Goal: Task Accomplishment & Management: Manage account settings

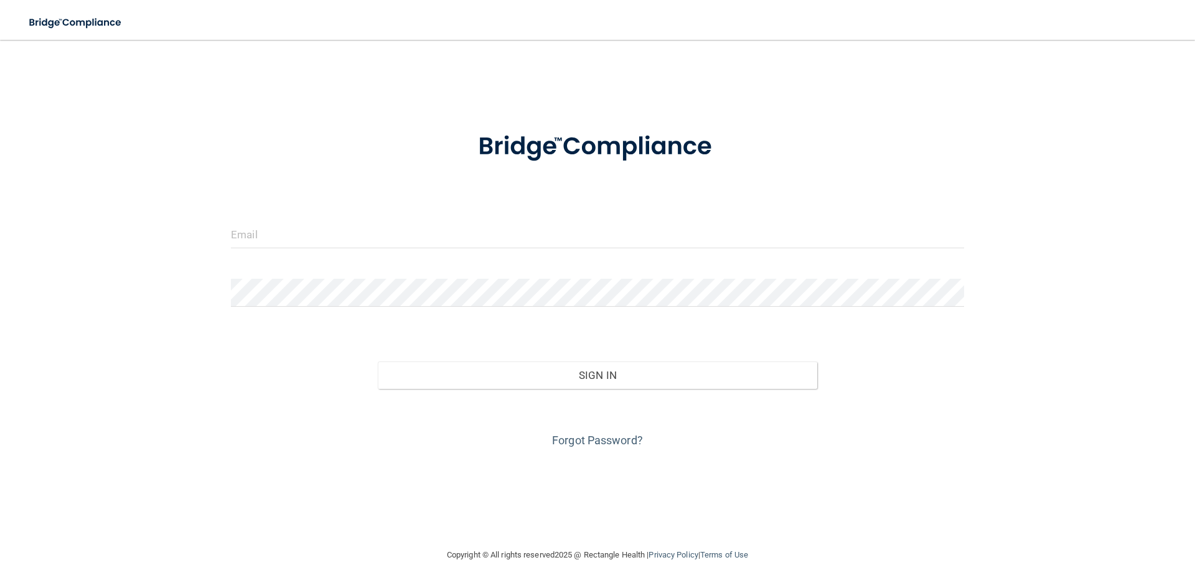
click at [278, 217] on form "Invalid email/password. You don't have permission to access that page. Sign In …" at bounding box center [597, 283] width 733 height 336
drag, startPoint x: 281, startPoint y: 227, endPoint x: 281, endPoint y: 233, distance: 6.8
click at [281, 228] on input "email" at bounding box center [597, 234] width 733 height 28
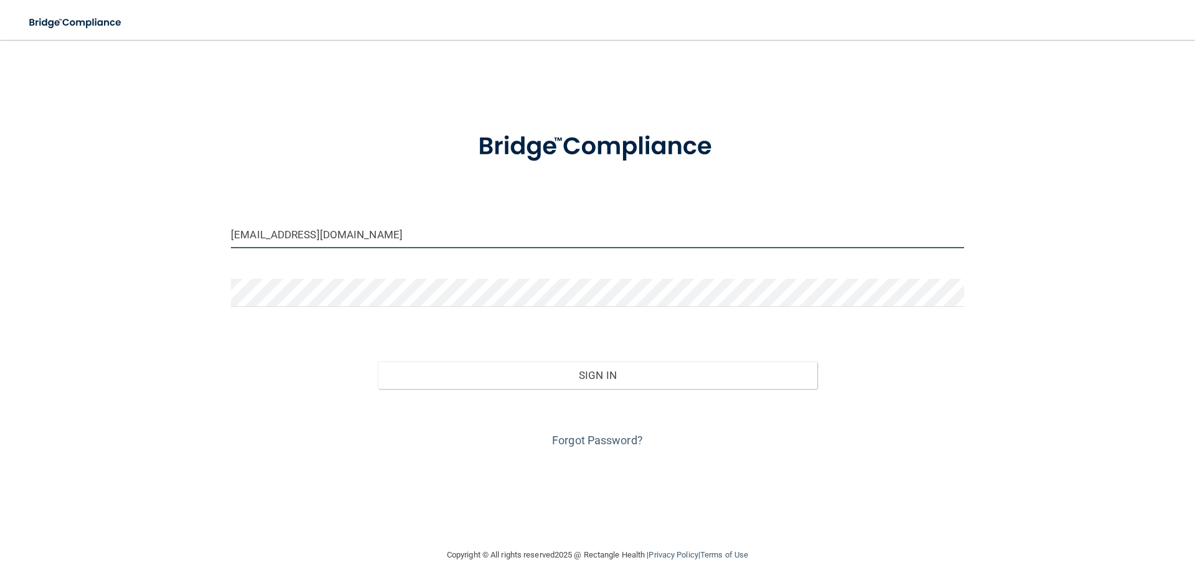
type input "[EMAIL_ADDRESS][DOMAIN_NAME]"
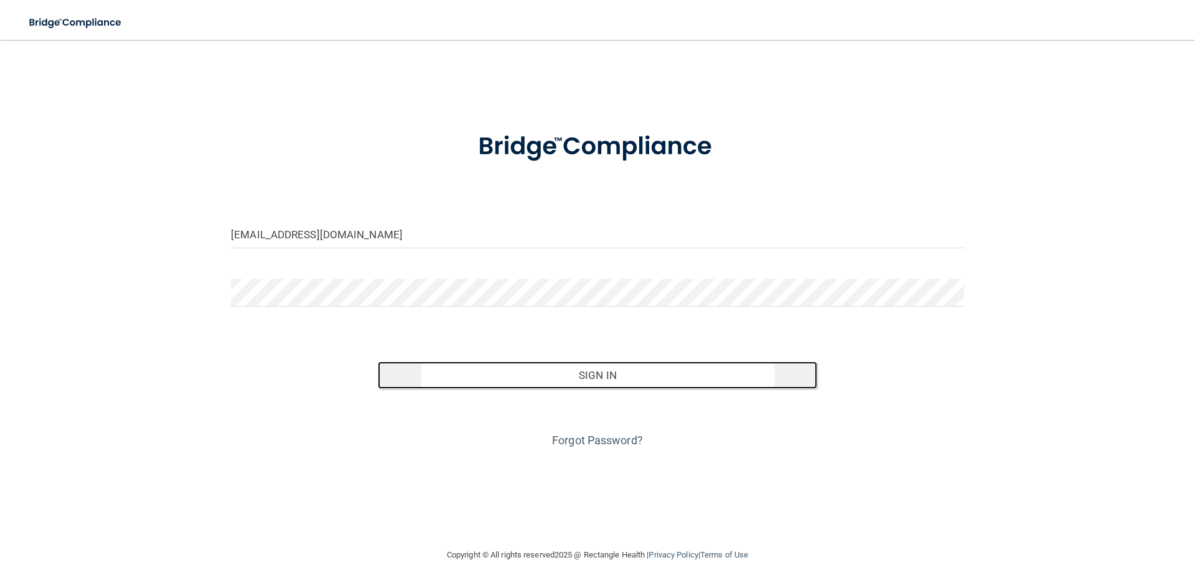
click at [597, 373] on button "Sign In" at bounding box center [598, 375] width 440 height 27
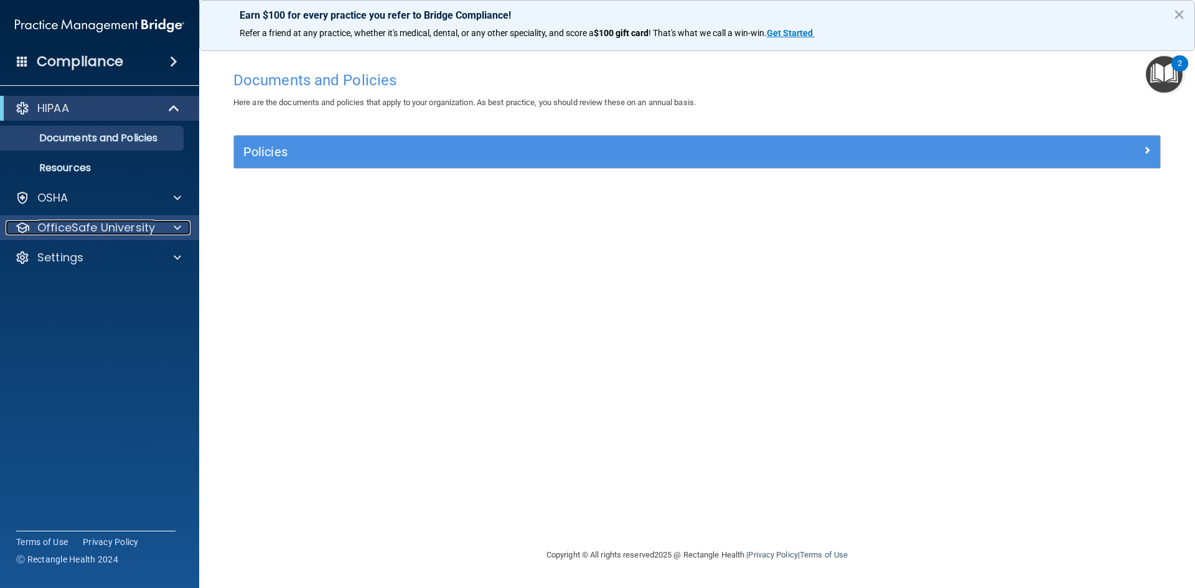
click at [183, 223] on div at bounding box center [175, 227] width 31 height 15
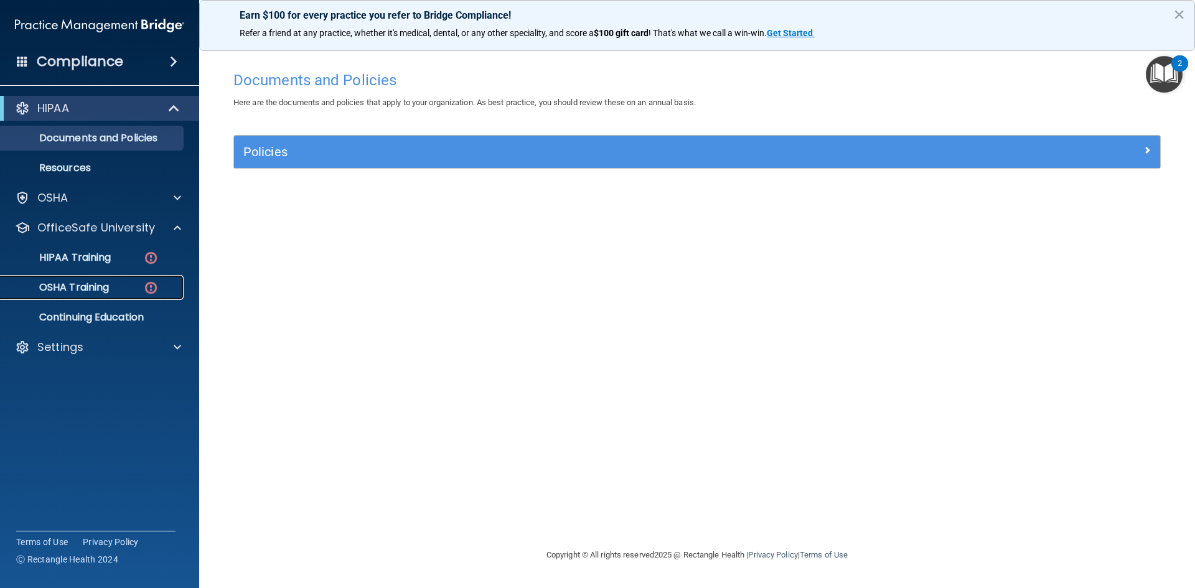
click at [103, 286] on p "OSHA Training" at bounding box center [58, 287] width 101 height 12
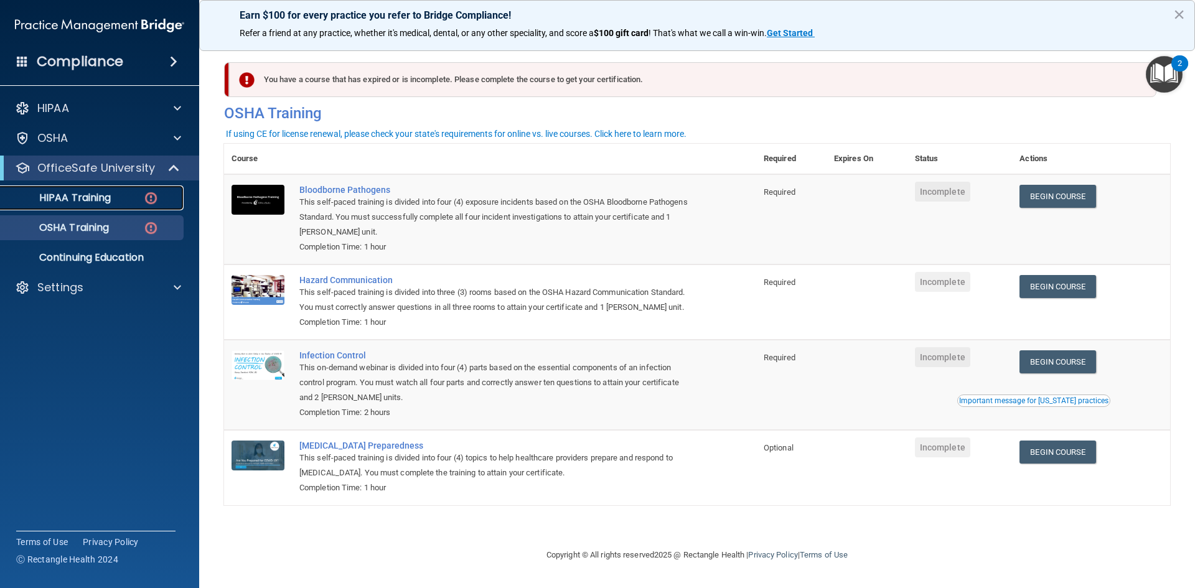
click at [106, 204] on p "HIPAA Training" at bounding box center [59, 198] width 103 height 12
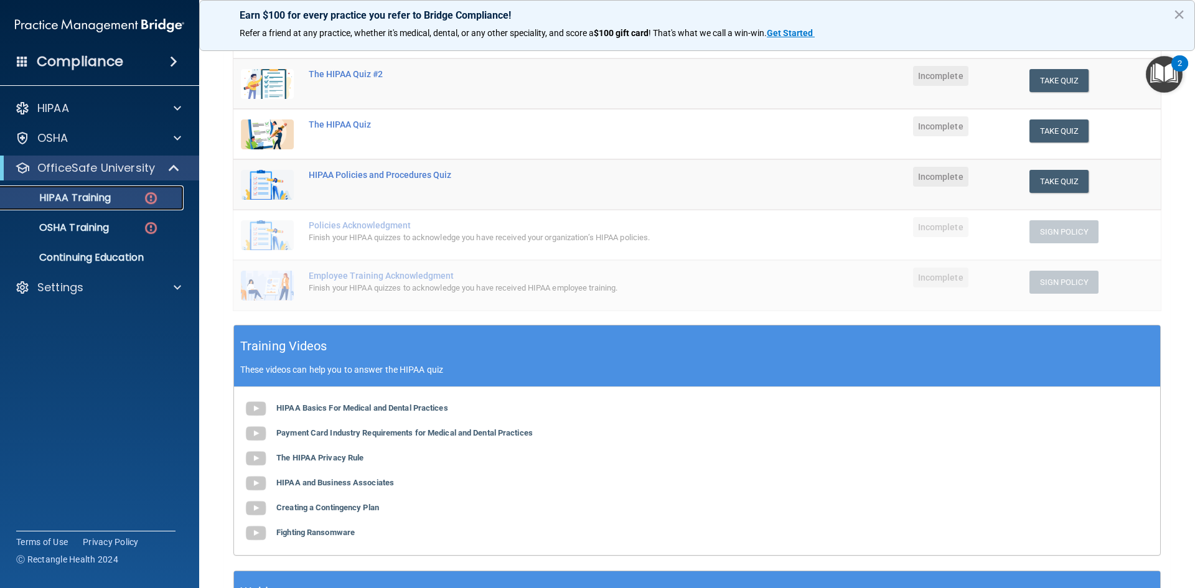
scroll to position [166, 0]
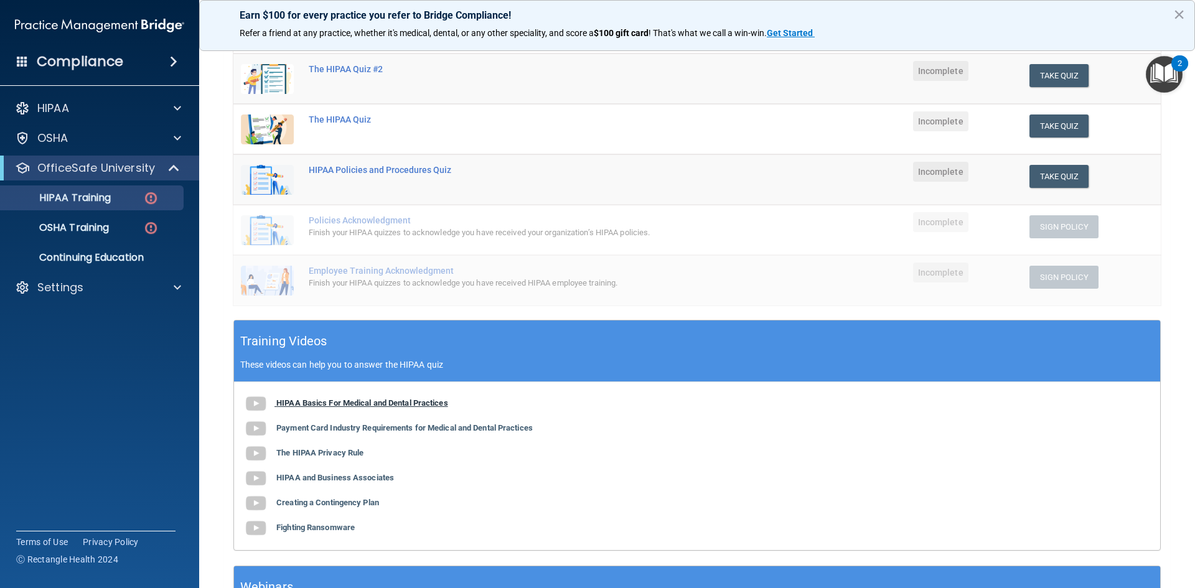
click at [294, 401] on b "HIPAA Basics For Medical and Dental Practices" at bounding box center [362, 402] width 172 height 9
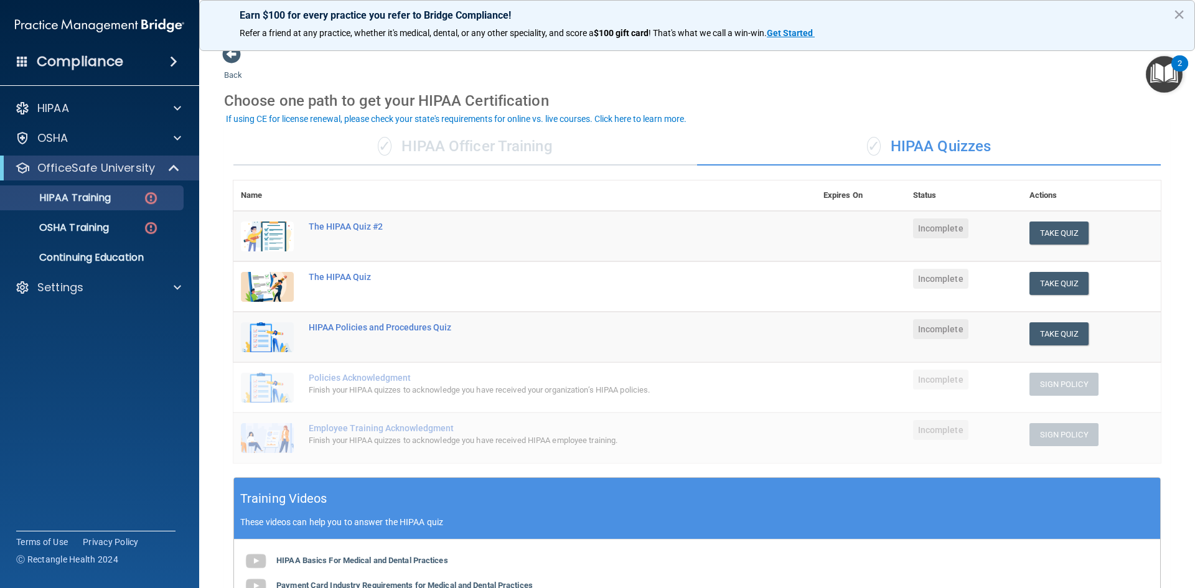
scroll to position [0, 0]
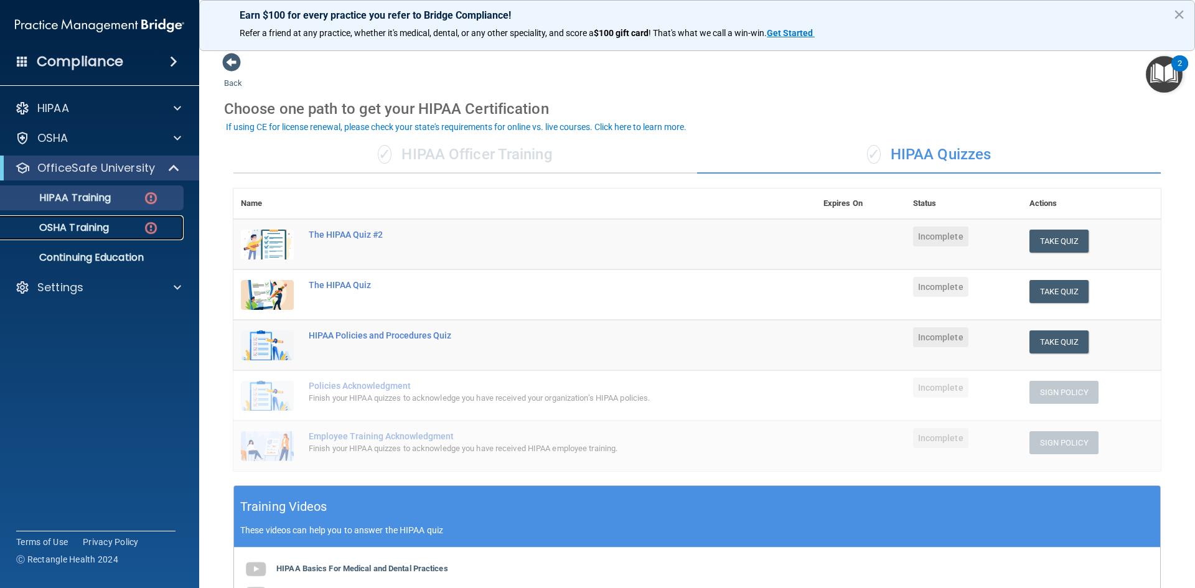
drag, startPoint x: 123, startPoint y: 222, endPoint x: 129, endPoint y: 218, distance: 7.8
click at [123, 221] on link "OSHA Training" at bounding box center [86, 227] width 196 height 25
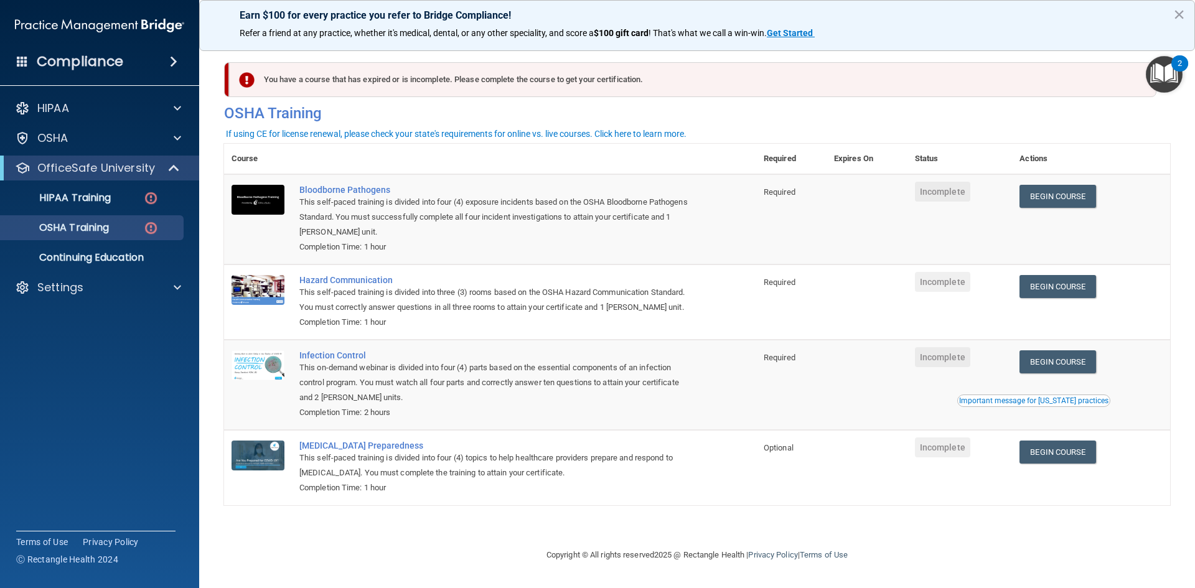
click at [80, 55] on h4 "Compliance" at bounding box center [80, 61] width 87 height 17
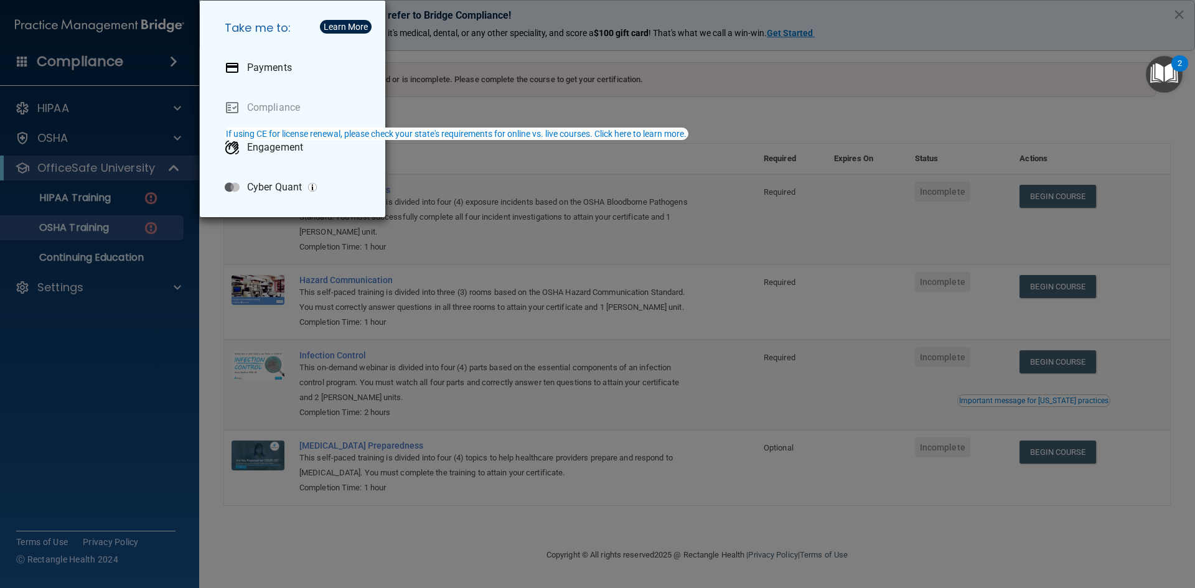
click at [116, 384] on div "Take me to: Payments Compliance Engagement Cyber Quant" at bounding box center [597, 294] width 1195 height 588
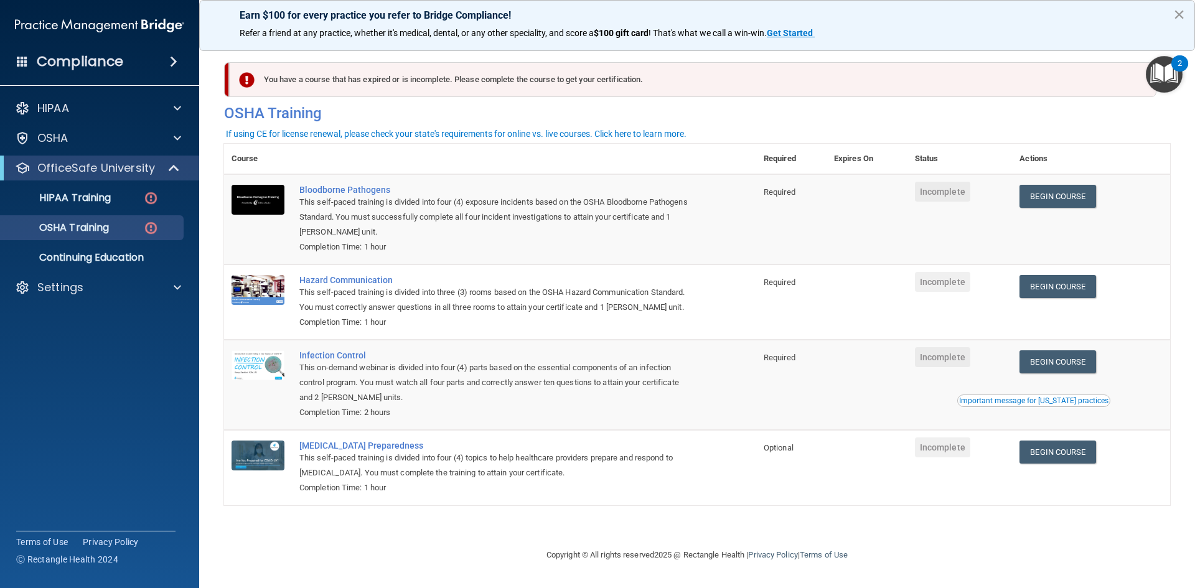
click at [1181, 9] on button "×" at bounding box center [1179, 14] width 12 height 20
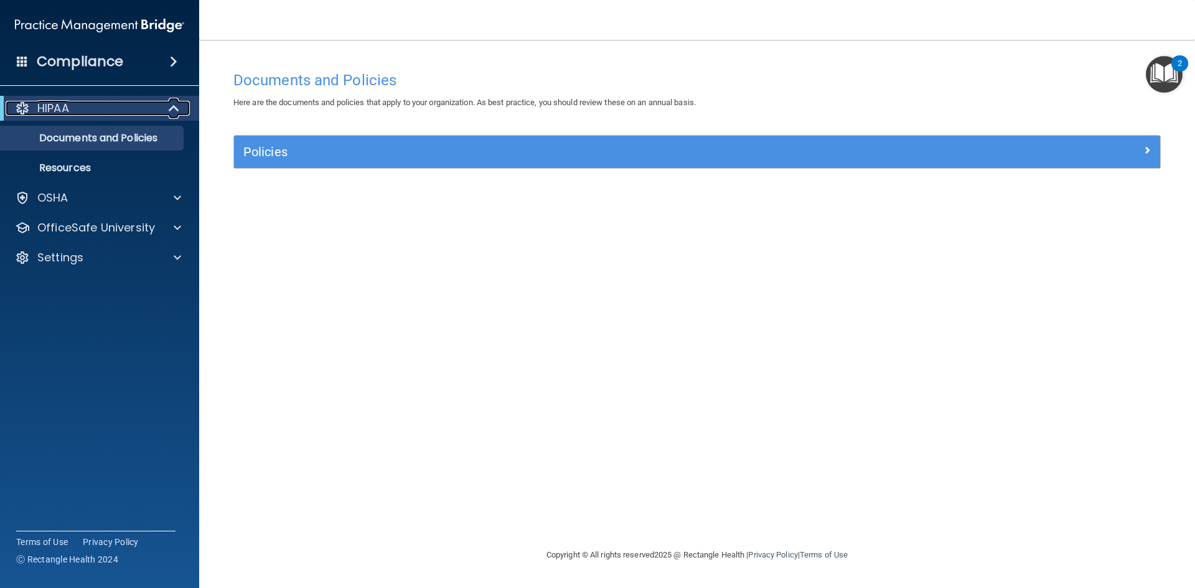
click at [174, 106] on span at bounding box center [175, 108] width 11 height 15
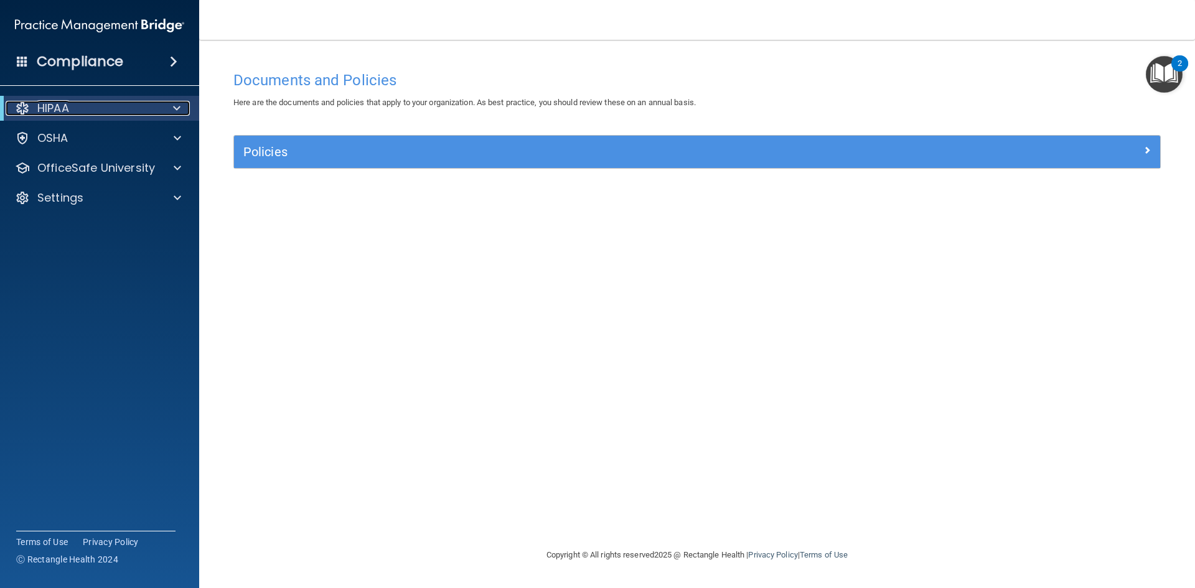
click at [174, 106] on span at bounding box center [176, 108] width 7 height 15
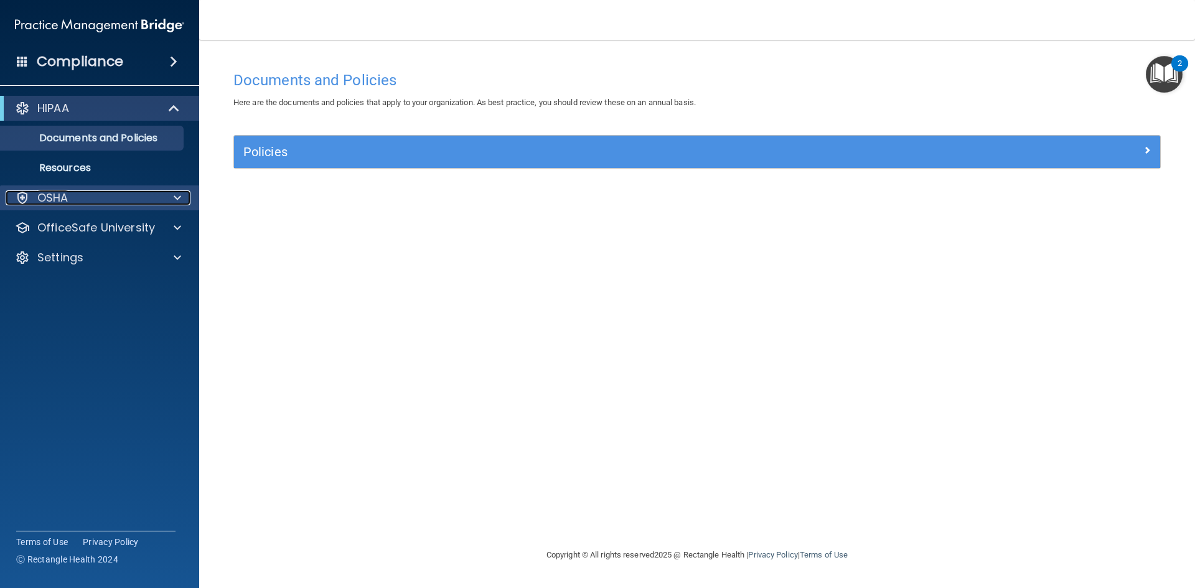
click at [112, 196] on div "OSHA" at bounding box center [83, 197] width 154 height 15
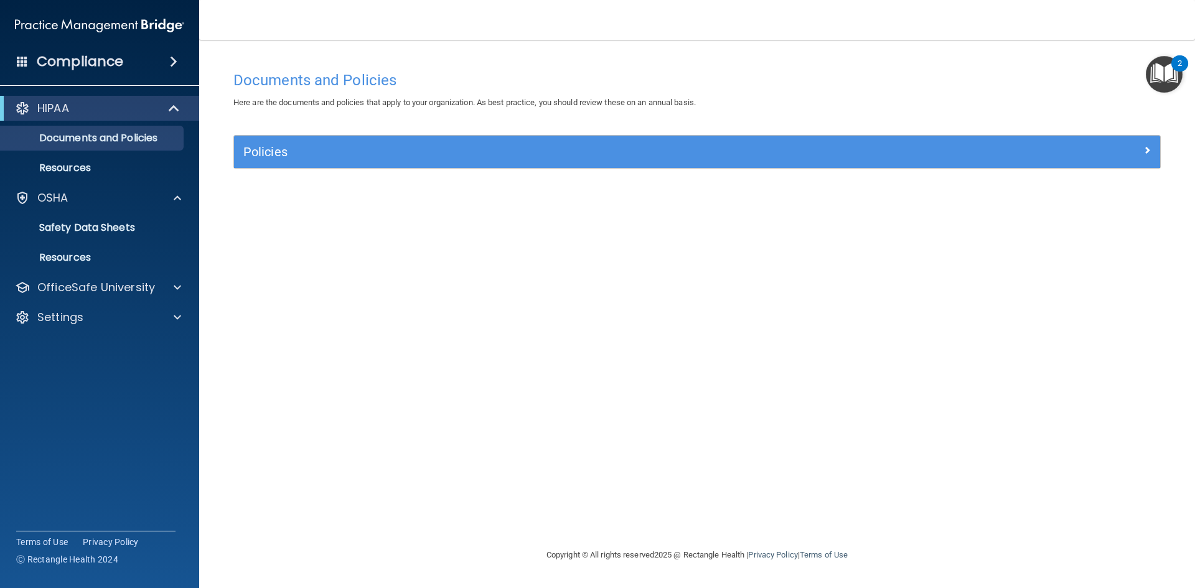
click at [73, 304] on div "HIPAA Documents and Policies Report an Incident Business Associates Emergency P…" at bounding box center [100, 215] width 200 height 249
click at [73, 308] on div "Settings" at bounding box center [100, 317] width 200 height 25
click at [73, 318] on p "Settings" at bounding box center [60, 317] width 46 height 15
click at [71, 376] on p "Sign Out" at bounding box center [93, 377] width 170 height 12
